Goal: Task Accomplishment & Management: Manage account settings

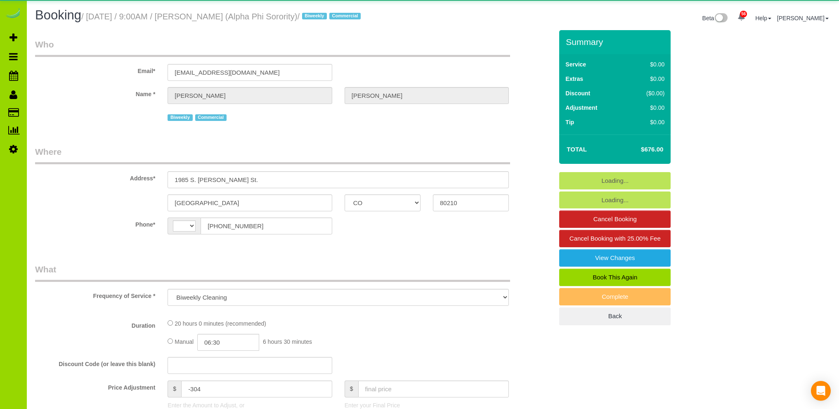
select select "CO"
select select "number:1"
select select "number:21"
select select "object:1093"
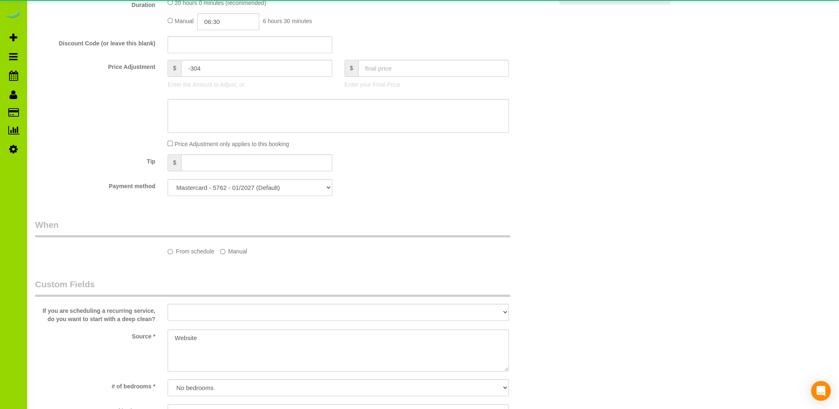
select select "string:[GEOGRAPHIC_DATA]"
select select "spot1"
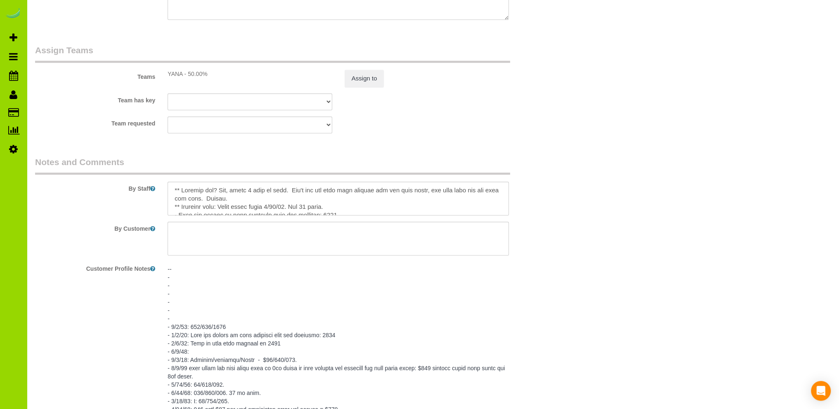
scroll to position [1073, 0]
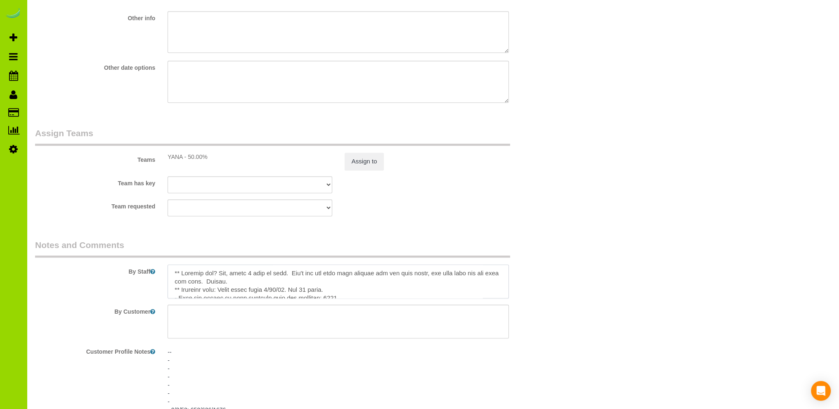
click at [318, 285] on textarea at bounding box center [338, 281] width 341 height 34
drag, startPoint x: 251, startPoint y: 284, endPoint x: 259, endPoint y: 281, distance: 8.7
click at [250, 284] on textarea at bounding box center [338, 281] width 341 height 34
click at [282, 283] on textarea at bounding box center [338, 281] width 341 height 34
click at [310, 284] on textarea at bounding box center [338, 281] width 341 height 34
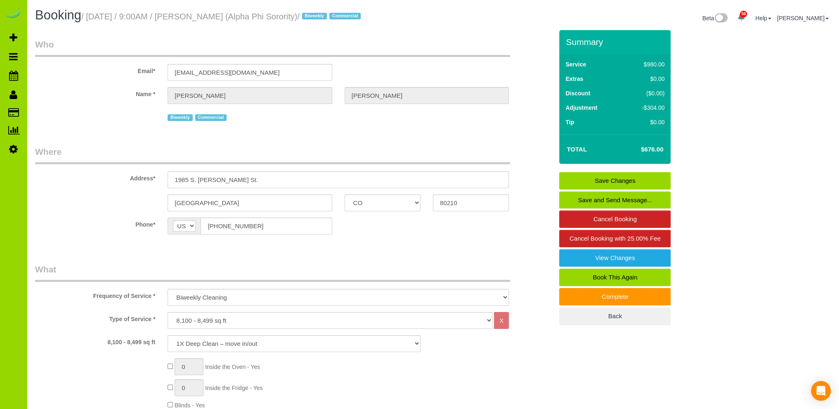
scroll to position [165, 0]
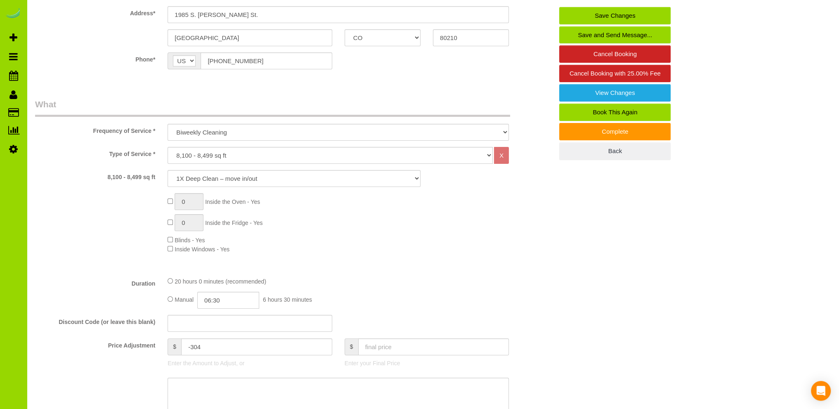
type textarea "** Laundry day? Yes, about 4 beds to make. Let's bag and hold this laundry for …"
click at [392, 349] on input "text" at bounding box center [433, 346] width 151 height 17
type input "718"
click at [438, 262] on div "Type of Service * Choose YOUR HOME SIZE here Hourly Cleaning 1 - 999 square fee…" at bounding box center [294, 208] width 518 height 123
type input "-262"
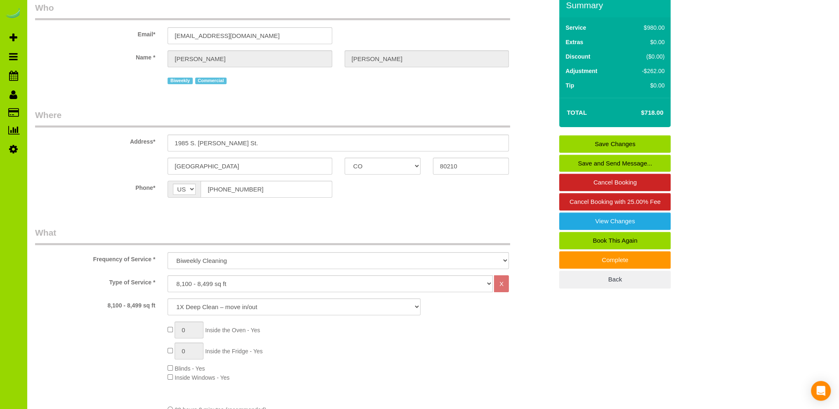
scroll to position [0, 0]
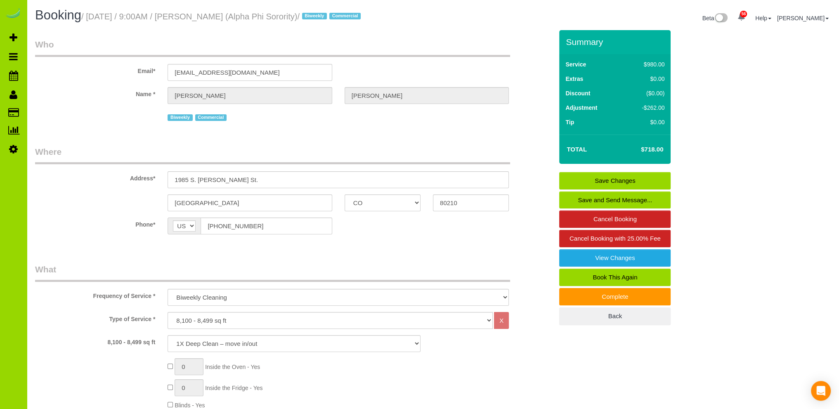
click at [595, 176] on link "Save Changes" at bounding box center [614, 180] width 111 height 17
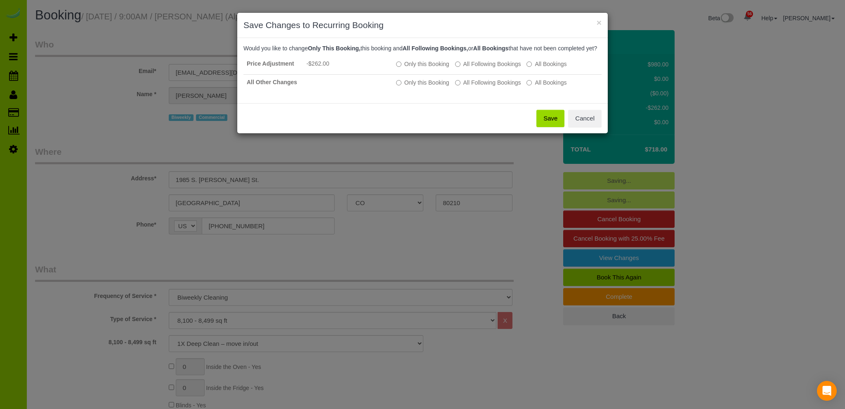
click at [553, 123] on button "Save" at bounding box center [550, 118] width 28 height 17
